Goal: Find specific page/section: Find specific page/section

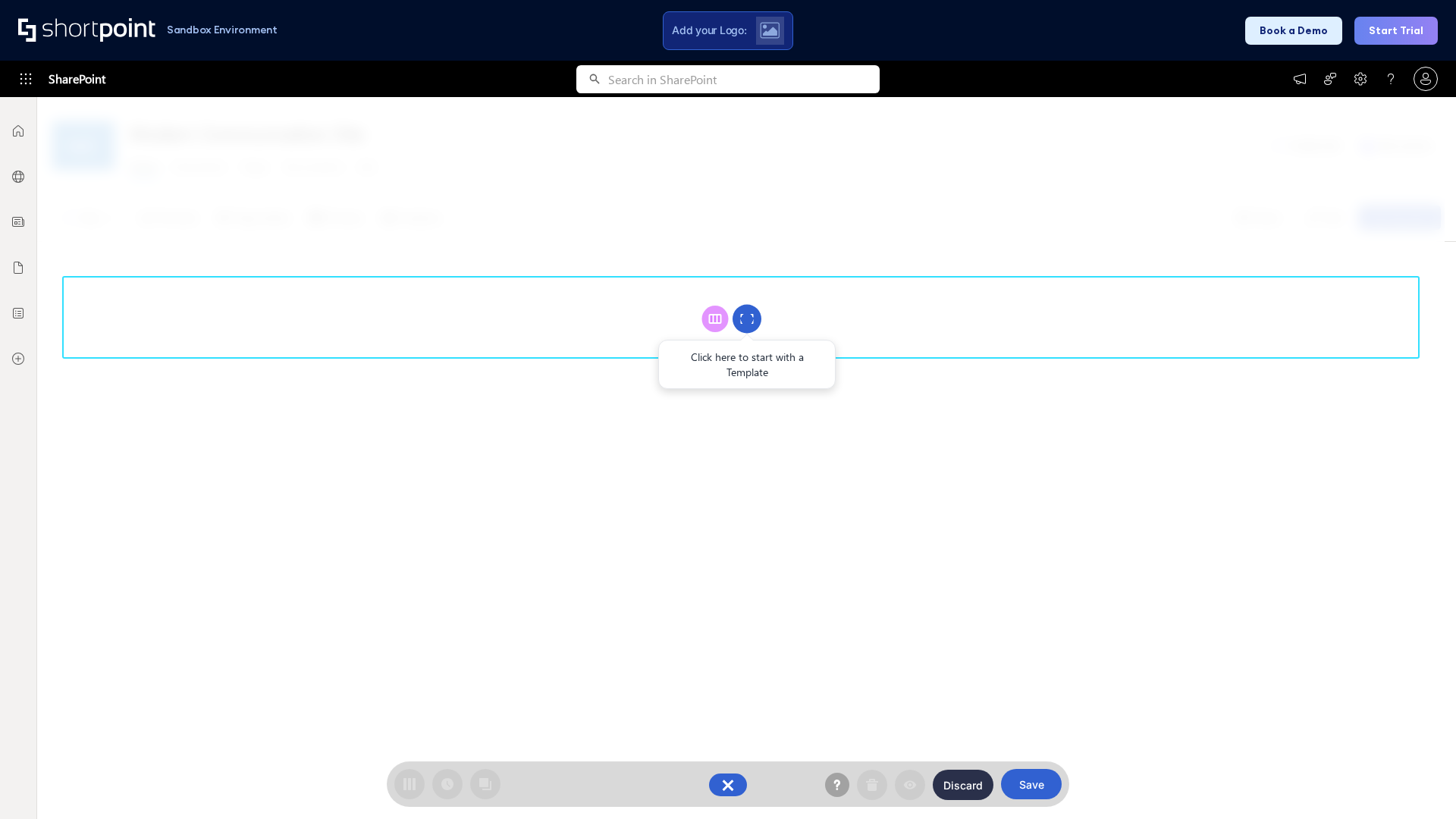
click at [747, 318] on circle at bounding box center [747, 319] width 29 height 29
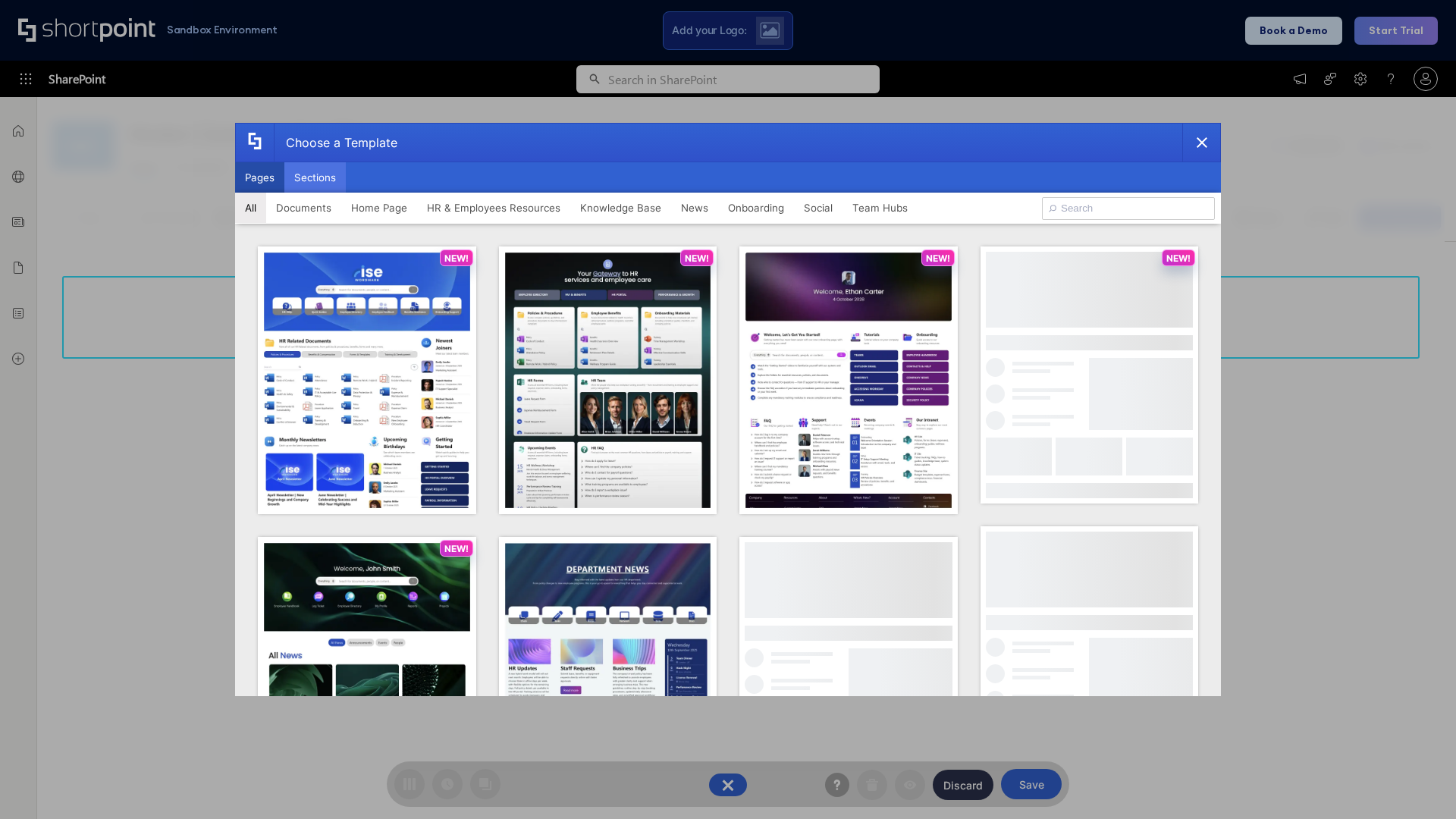
click at [315, 178] on button "Sections" at bounding box center [315, 178] width 62 height 30
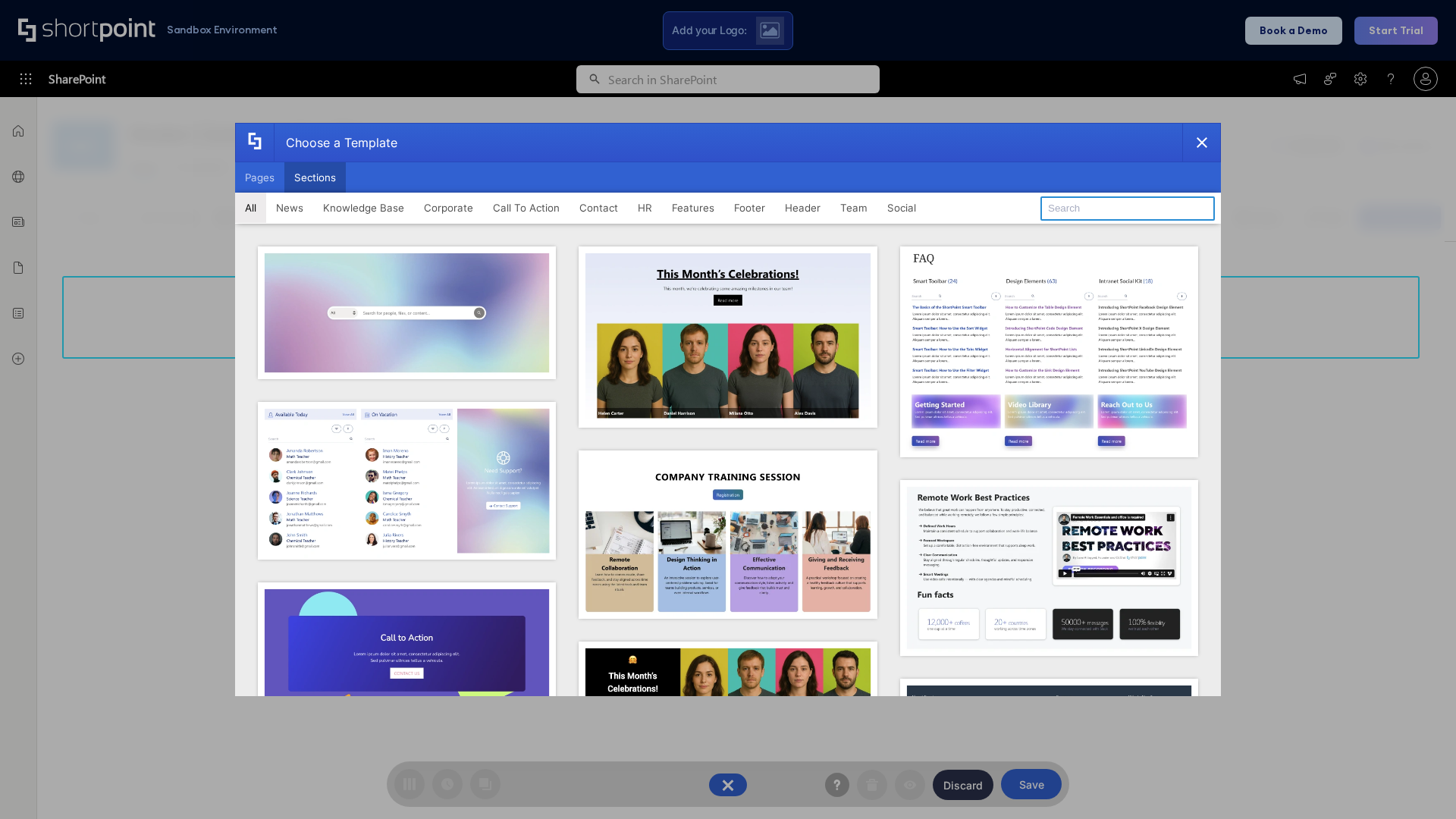
type input "FAQ 3"
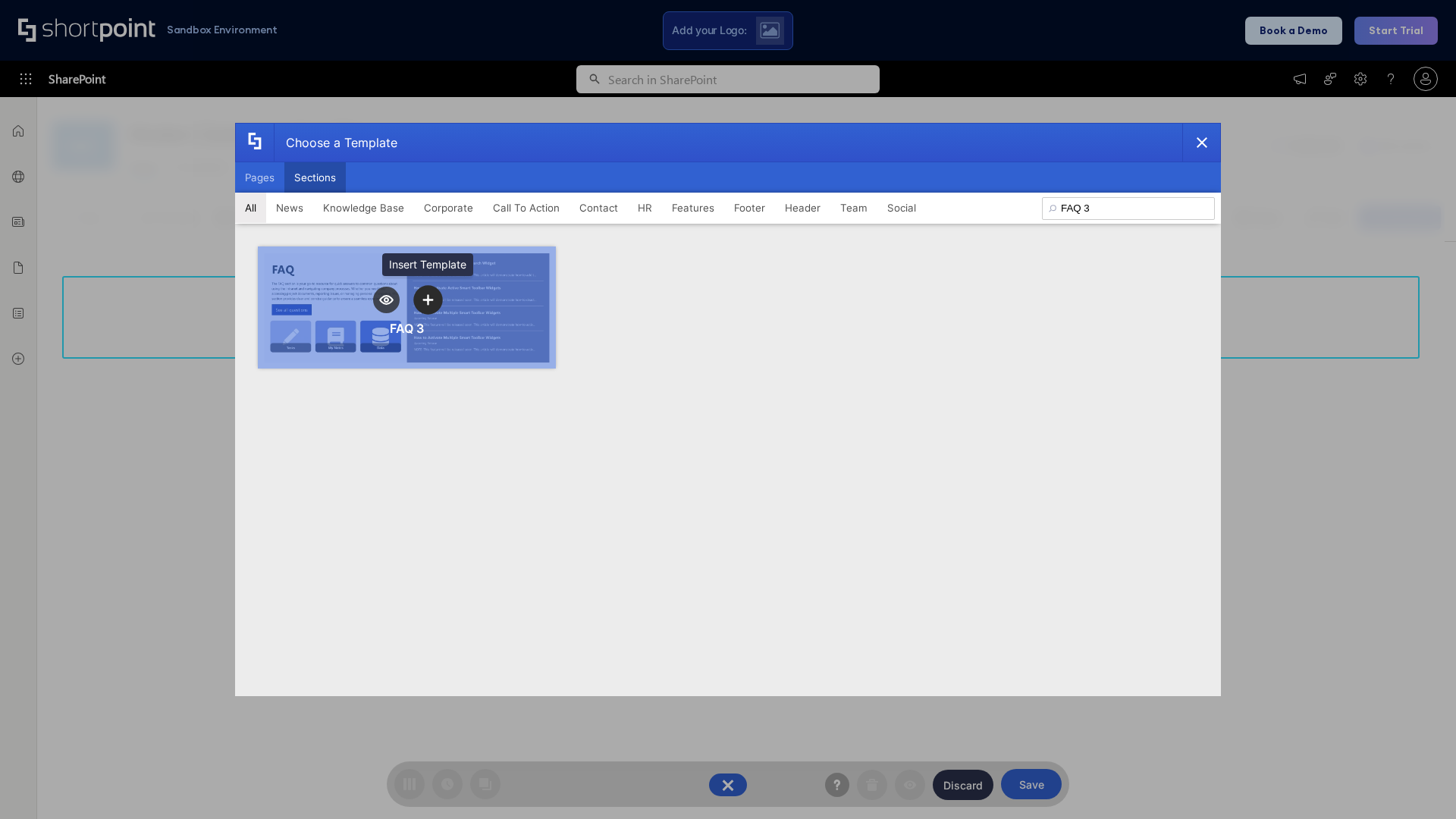
click at [427, 300] on icon "template selector" at bounding box center [428, 300] width 11 height 11
